Goal: Navigation & Orientation: Find specific page/section

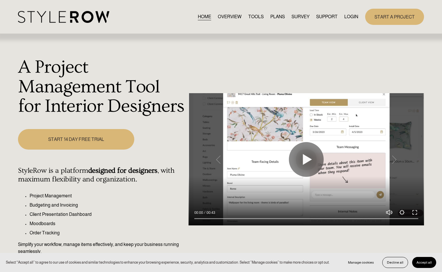
click at [350, 15] on link "LOGIN" at bounding box center [351, 17] width 14 height 8
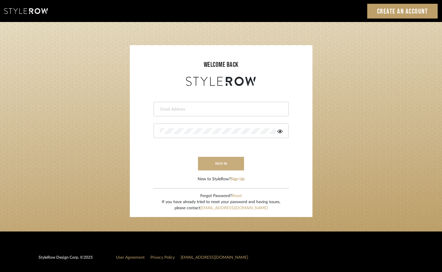
type input "hannah@roomerslimited.com"
click at [222, 162] on button "sign in" at bounding box center [221, 164] width 46 height 14
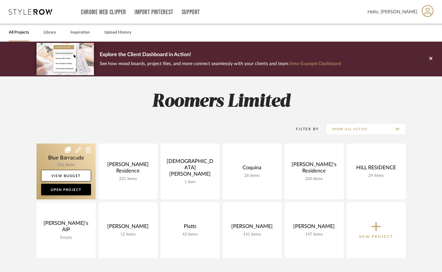
click at [49, 157] on link at bounding box center [66, 172] width 59 height 56
